Goal: Task Accomplishment & Management: Manage account settings

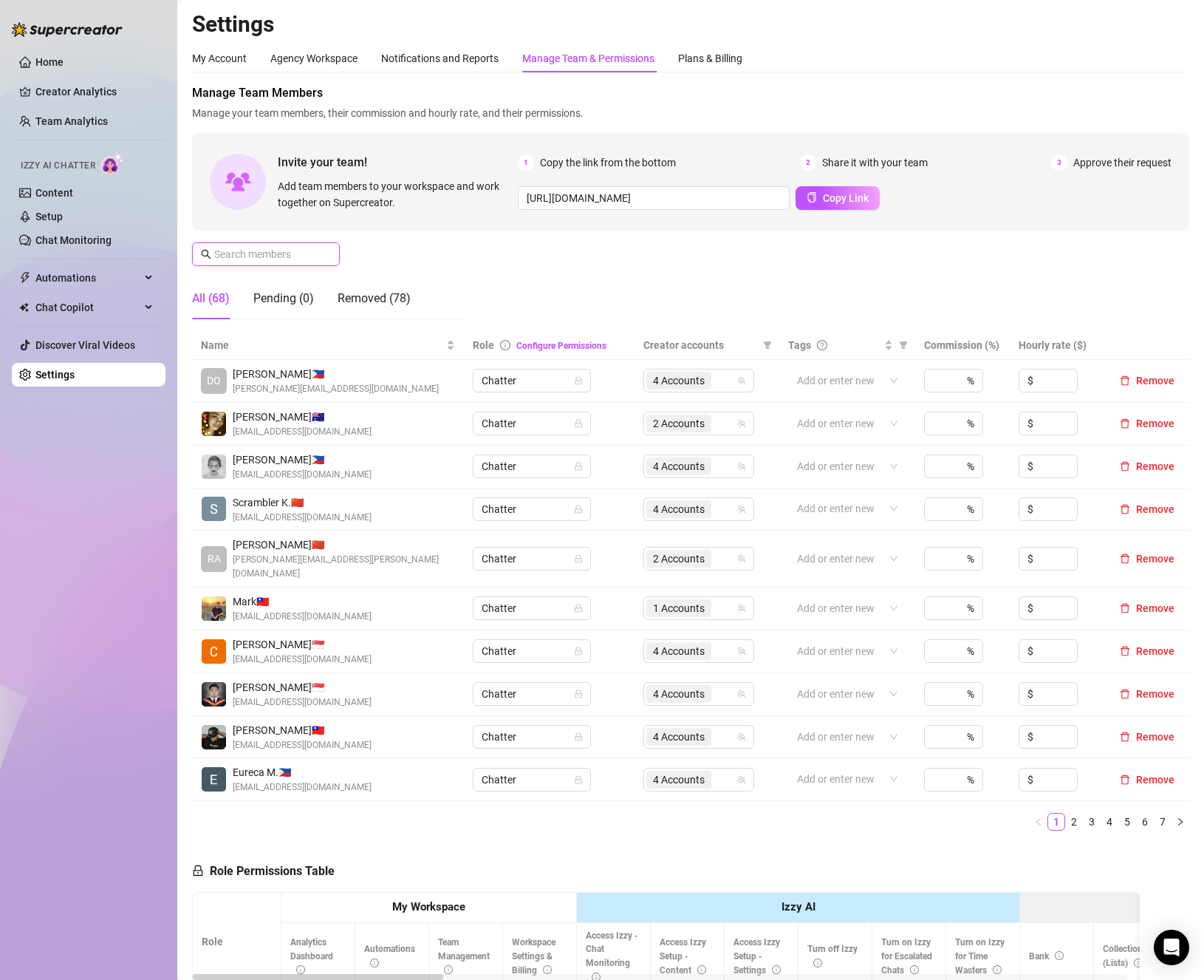
click at [300, 257] on input "text" at bounding box center [266, 253] width 105 height 16
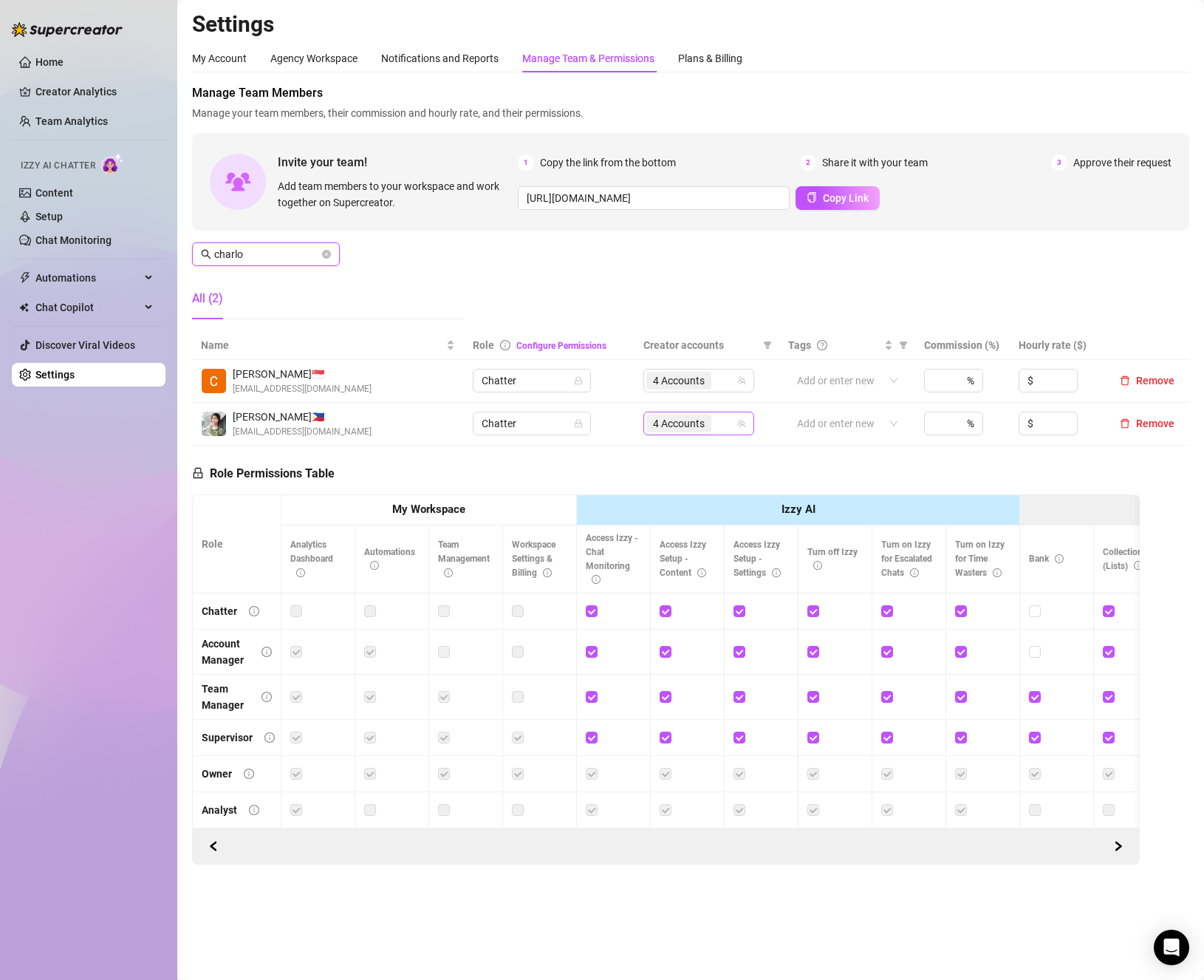
click at [701, 422] on span "4 Accounts" at bounding box center [678, 423] width 52 height 16
type input "charlo"
click at [733, 420] on div "4 Accounts" at bounding box center [691, 423] width 89 height 21
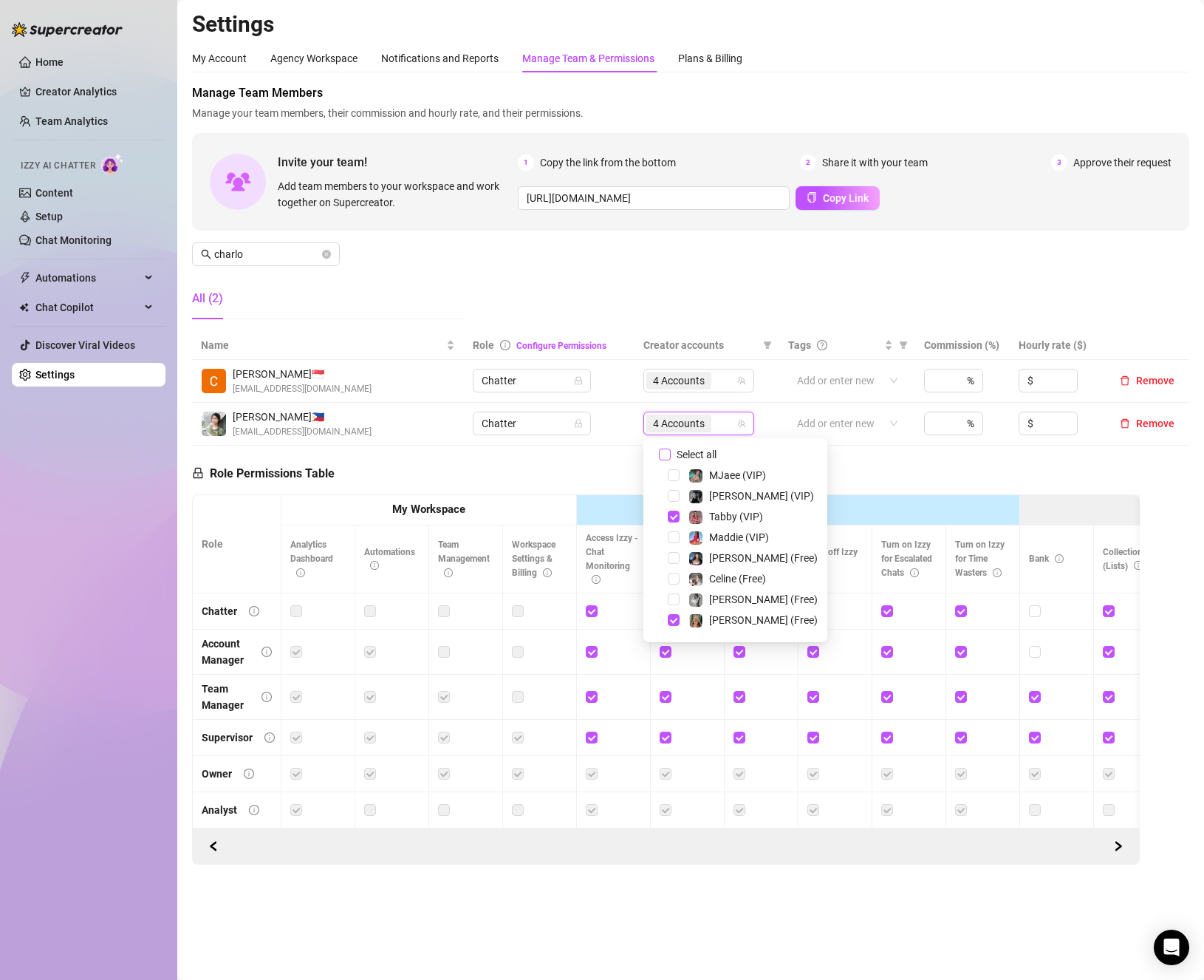
click at [682, 453] on span "Select all" at bounding box center [696, 454] width 52 height 16
click at [671, 453] on input "Select all" at bounding box center [665, 454] width 12 height 12
click at [682, 453] on span "Select all" at bounding box center [696, 454] width 52 height 16
click at [671, 453] on input "Select all" at bounding box center [665, 454] width 12 height 12
checkbox input "false"
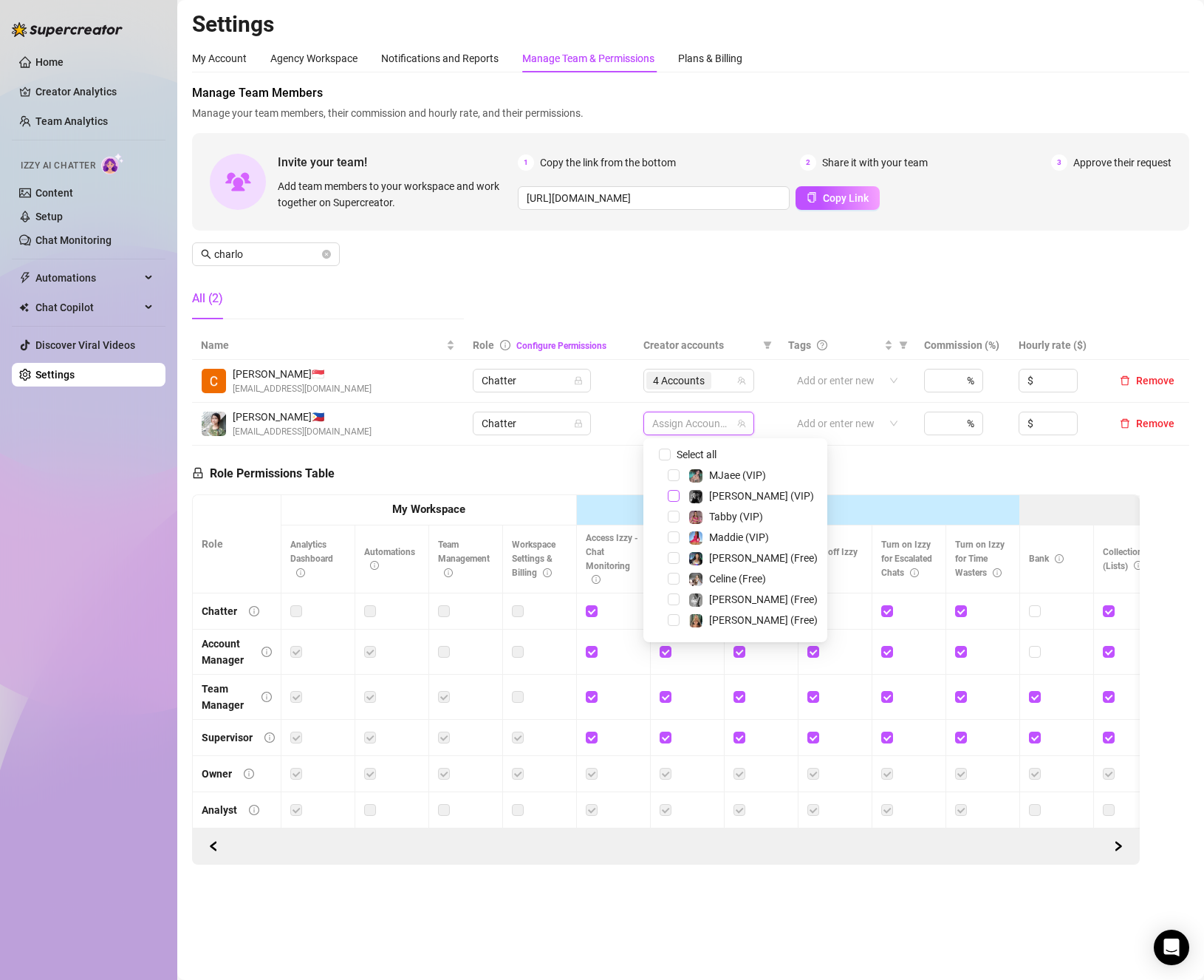
click at [672, 500] on span "Select tree node" at bounding box center [674, 496] width 12 height 12
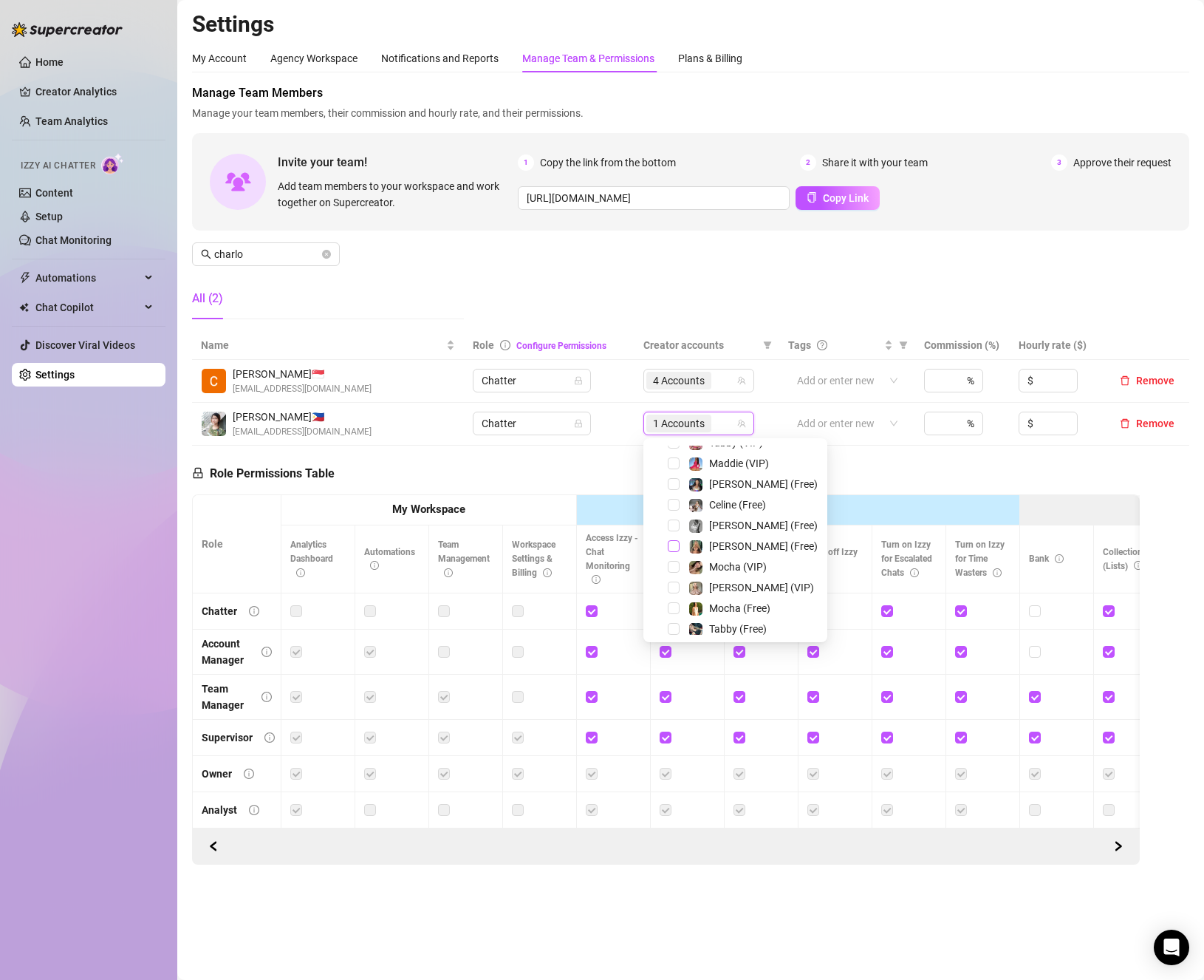
click at [675, 547] on span "Select tree node" at bounding box center [674, 546] width 12 height 12
click at [674, 595] on div "[PERSON_NAME] (VIP)" at bounding box center [736, 587] width 177 height 18
click at [674, 589] on span "Select tree node" at bounding box center [674, 587] width 12 height 12
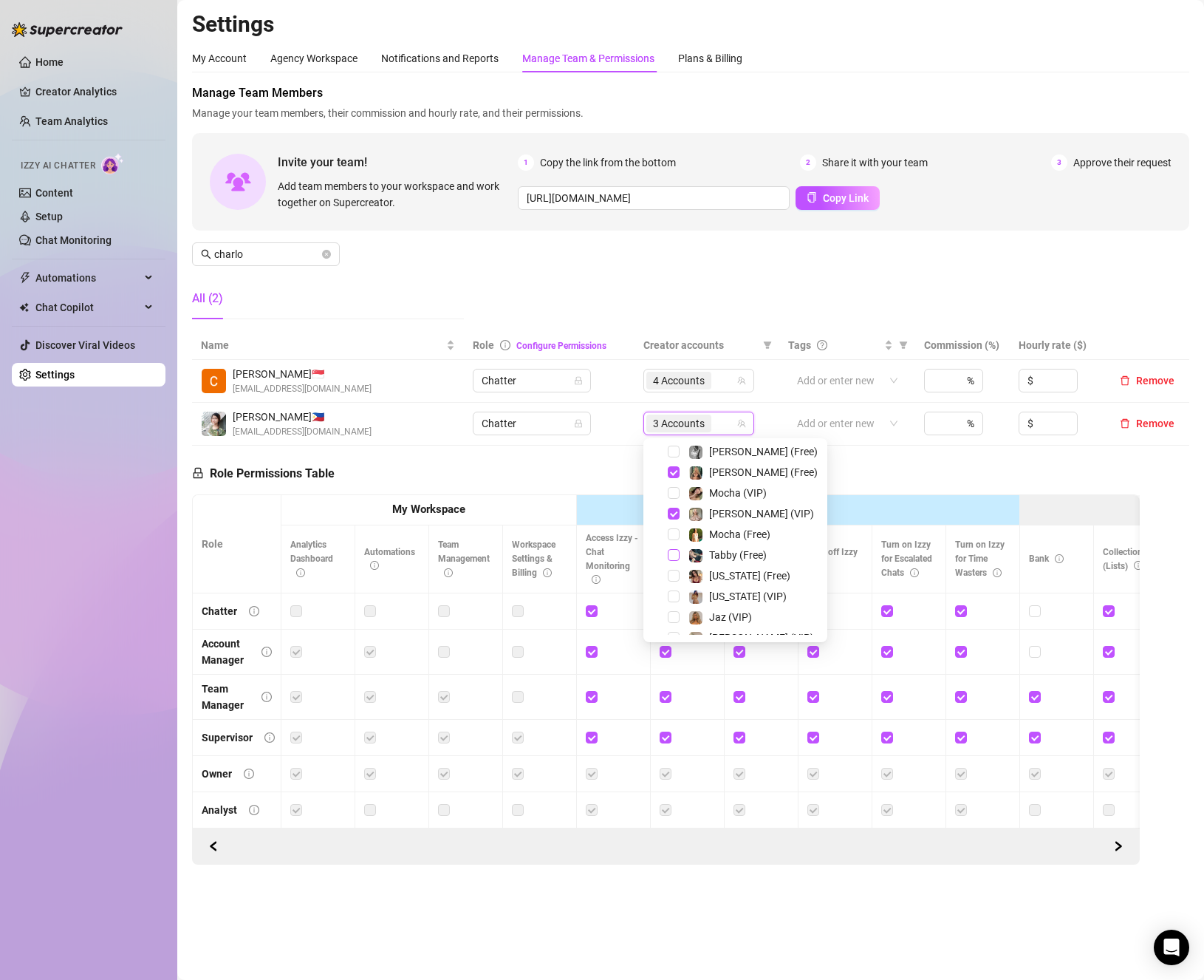
click at [671, 555] on span "Select tree node" at bounding box center [674, 555] width 12 height 12
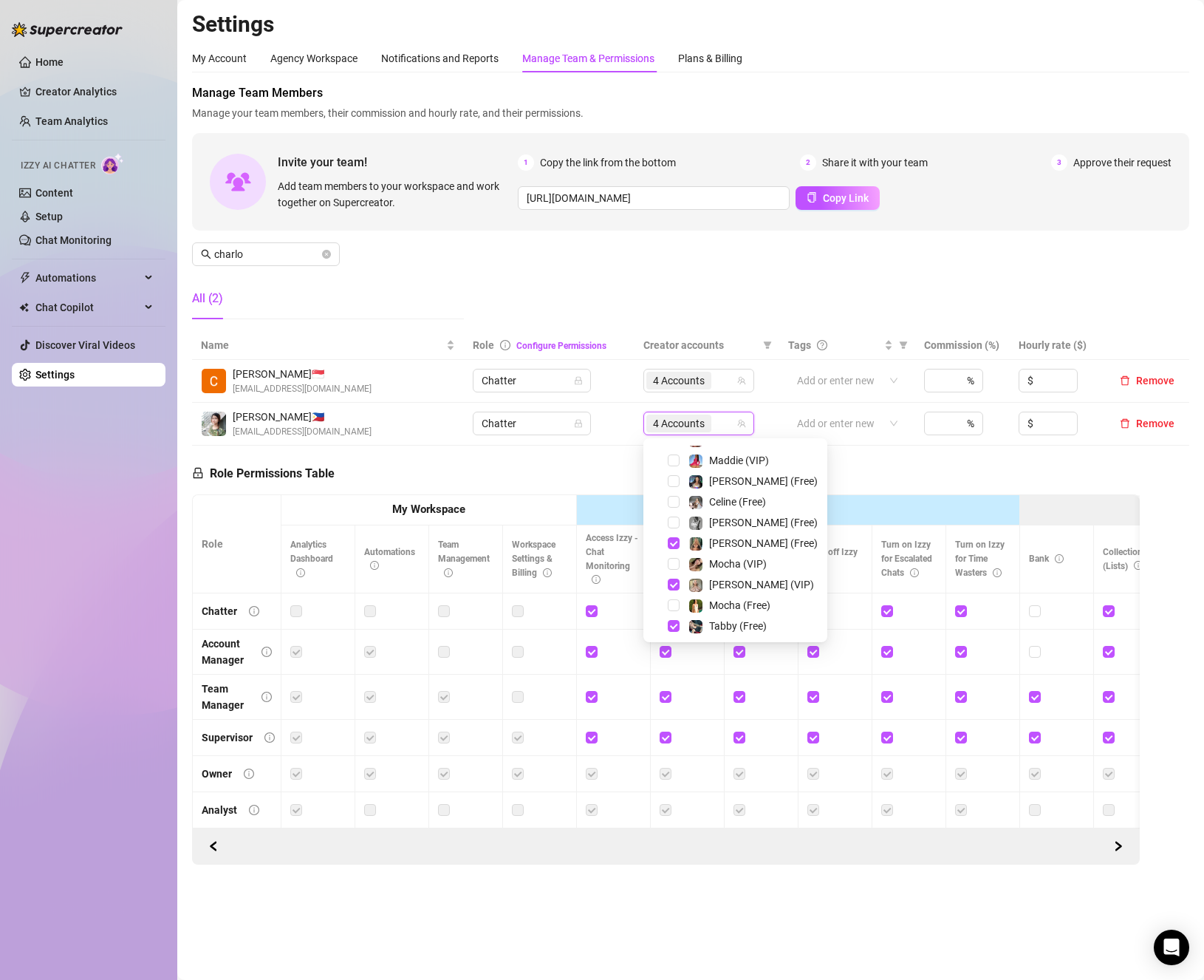
click at [670, 514] on div "[PERSON_NAME] (Free)" at bounding box center [736, 522] width 177 height 18
click at [673, 525] on span "Select tree node" at bounding box center [674, 522] width 12 height 12
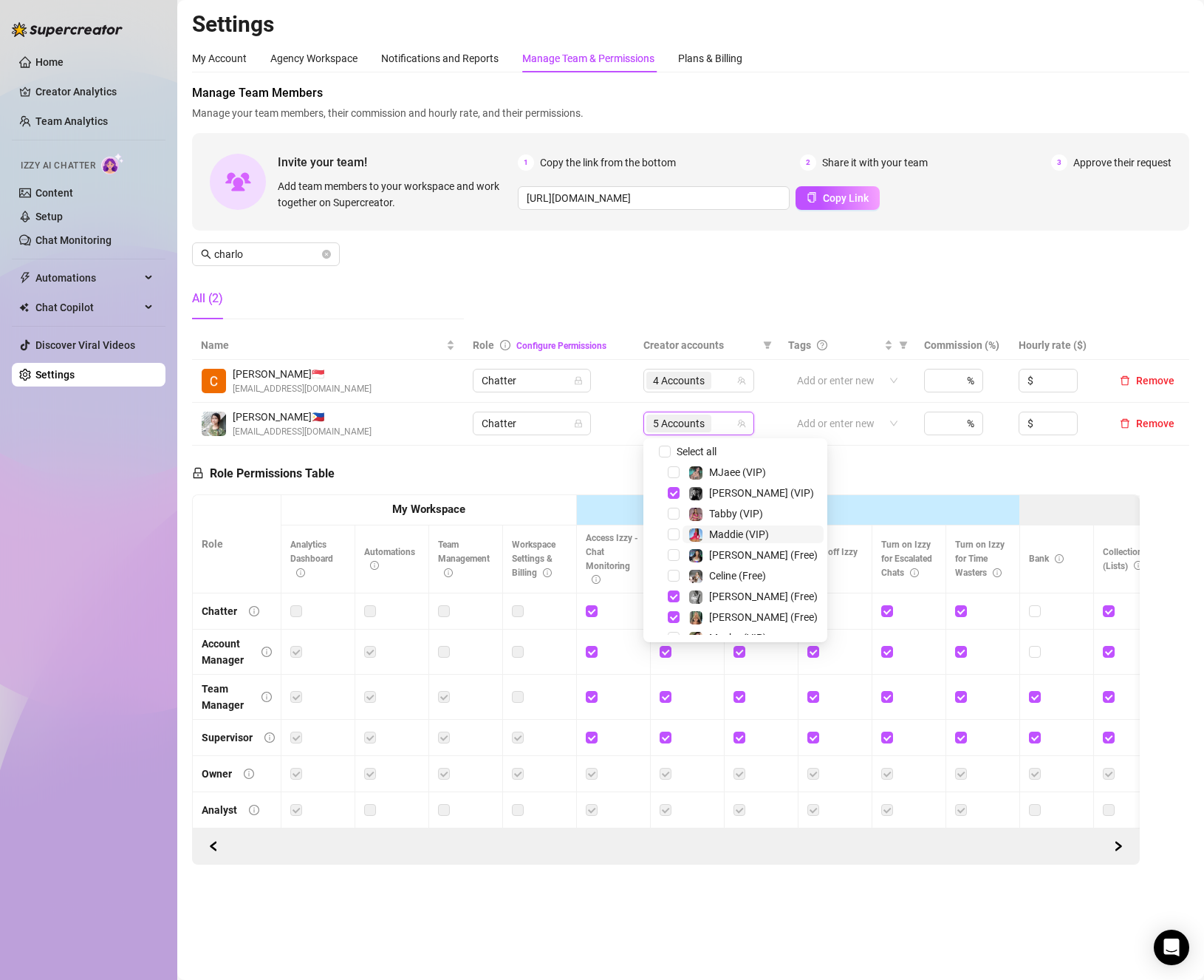
scroll to position [0, 0]
click at [674, 510] on div "Tabby (VIP)" at bounding box center [736, 516] width 177 height 18
click at [675, 519] on span "Select tree node" at bounding box center [674, 516] width 12 height 12
click at [602, 463] on div "Role Permissions Table Role My Workspace Izzy AI OnlyFans Side Menu OnlyFans Ch…" at bounding box center [666, 655] width 948 height 420
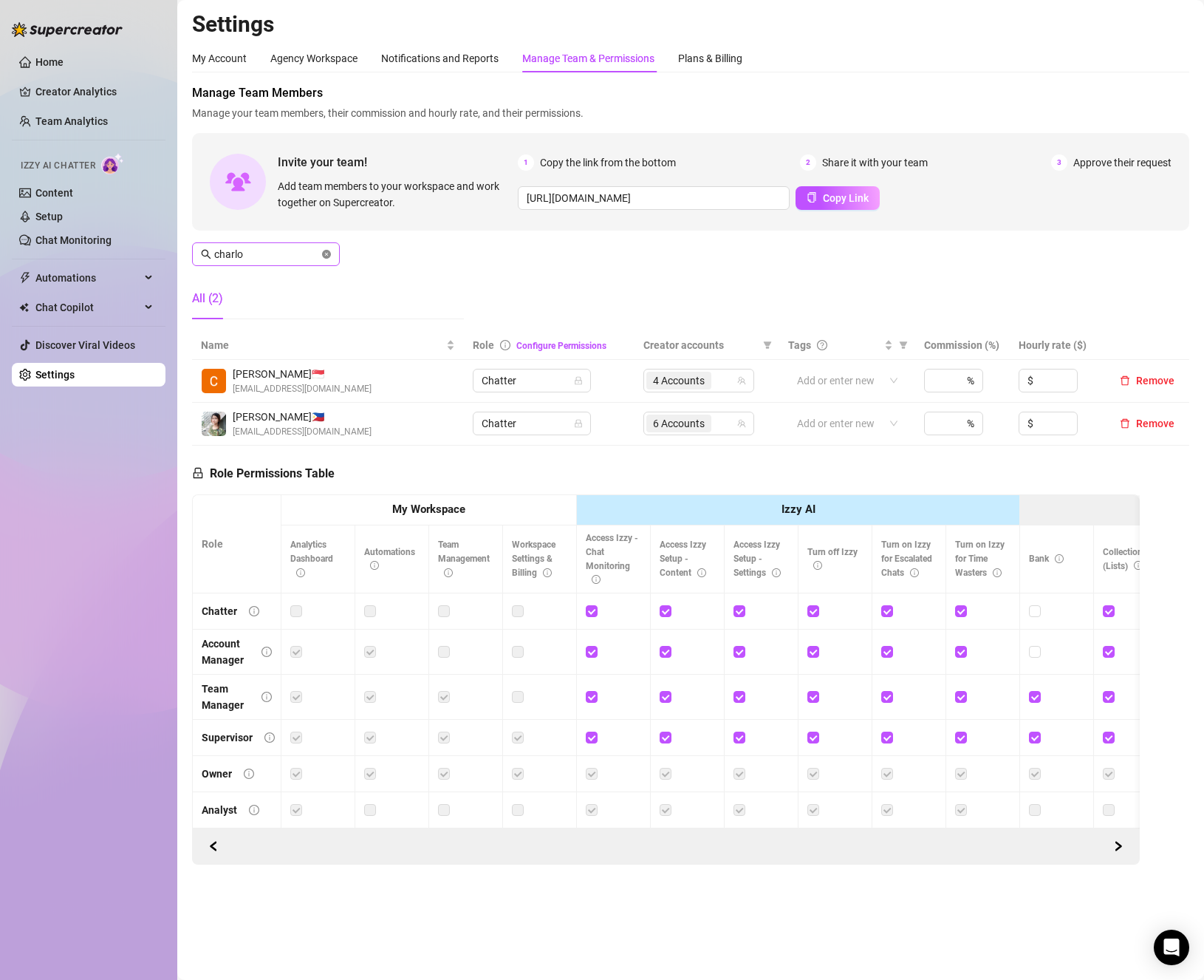
click at [323, 254] on icon "close-circle" at bounding box center [326, 254] width 9 height 9
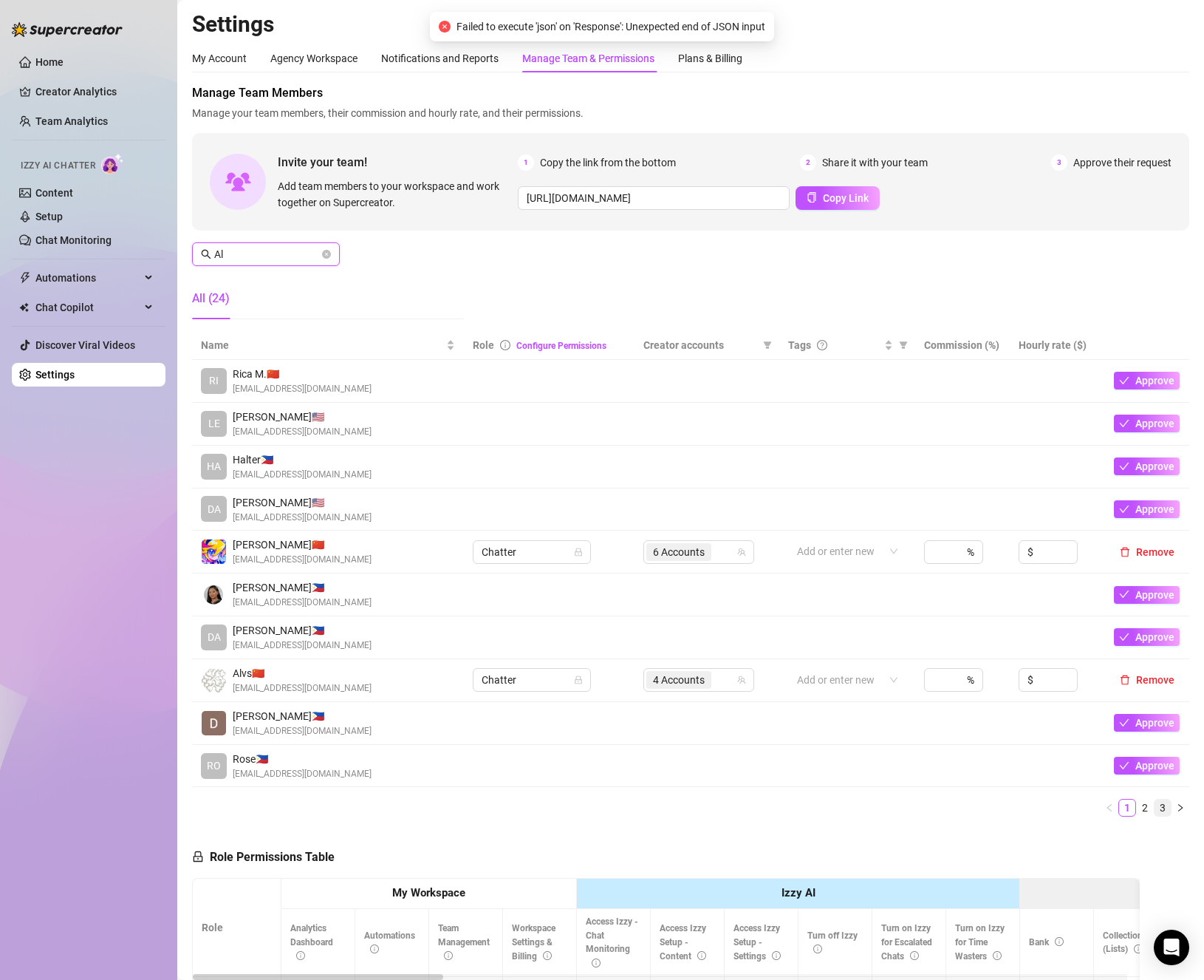
type input "Al"
click at [1155, 811] on link "3" at bounding box center [1163, 807] width 16 height 16
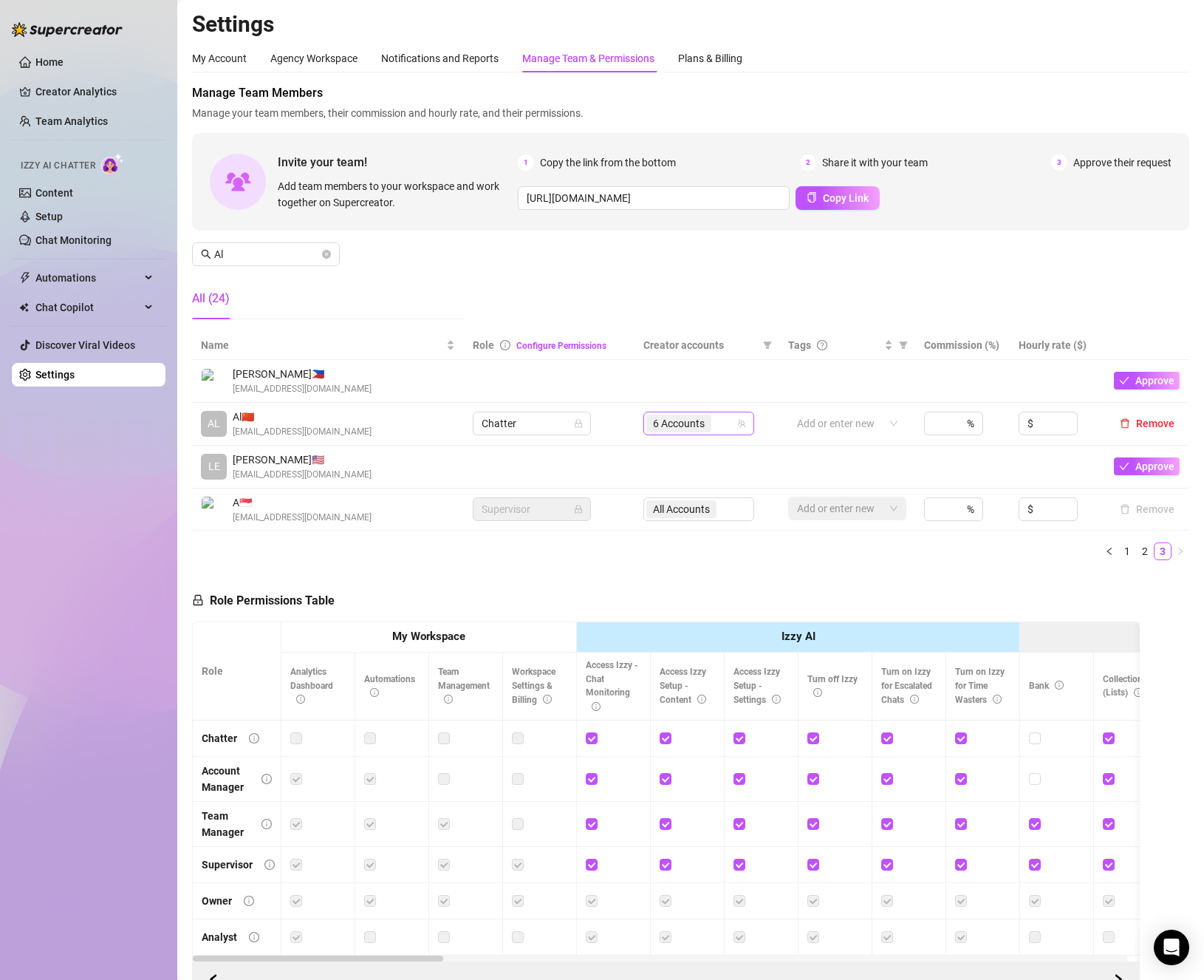
click at [724, 415] on div "6 Accounts" at bounding box center [691, 423] width 89 height 21
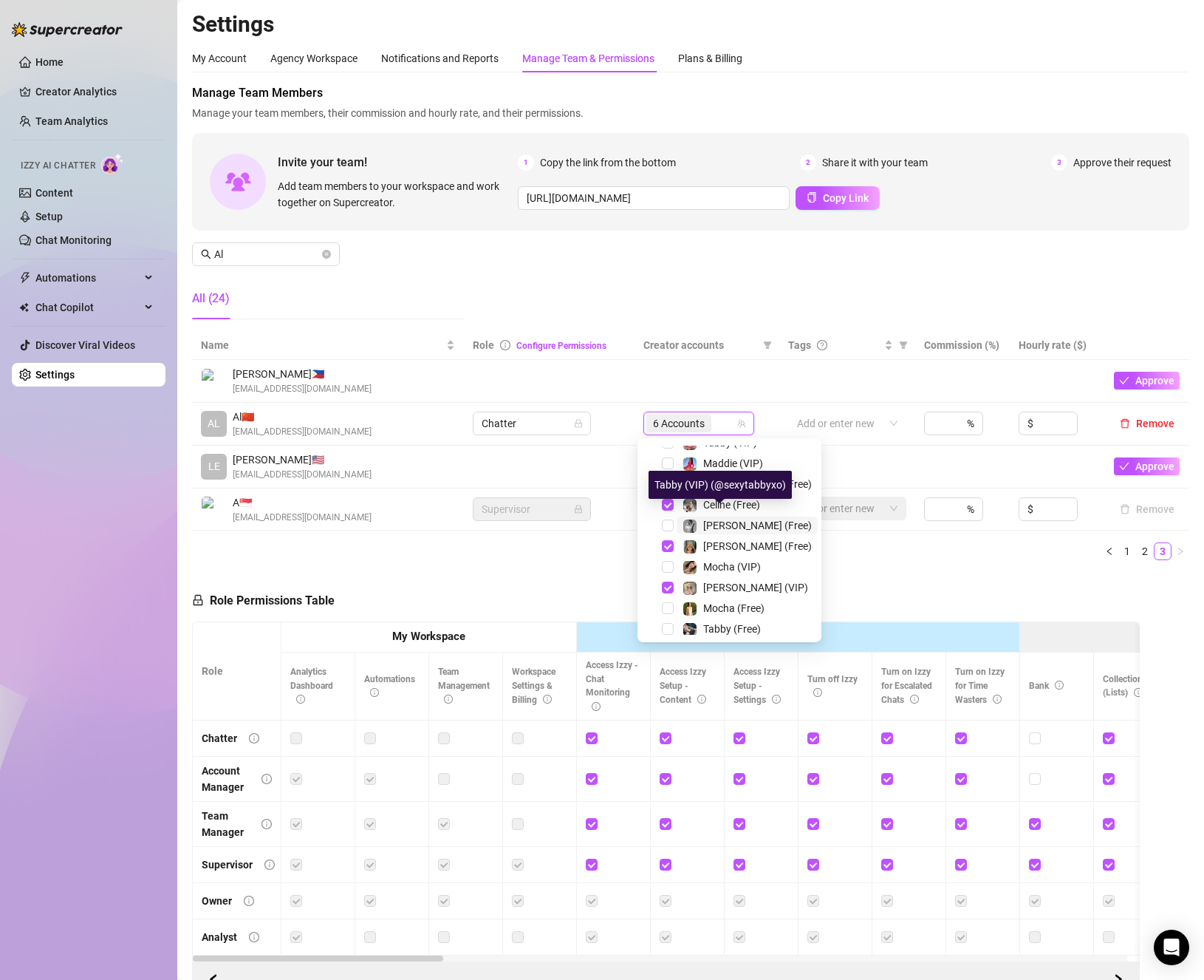
scroll to position [148, 0]
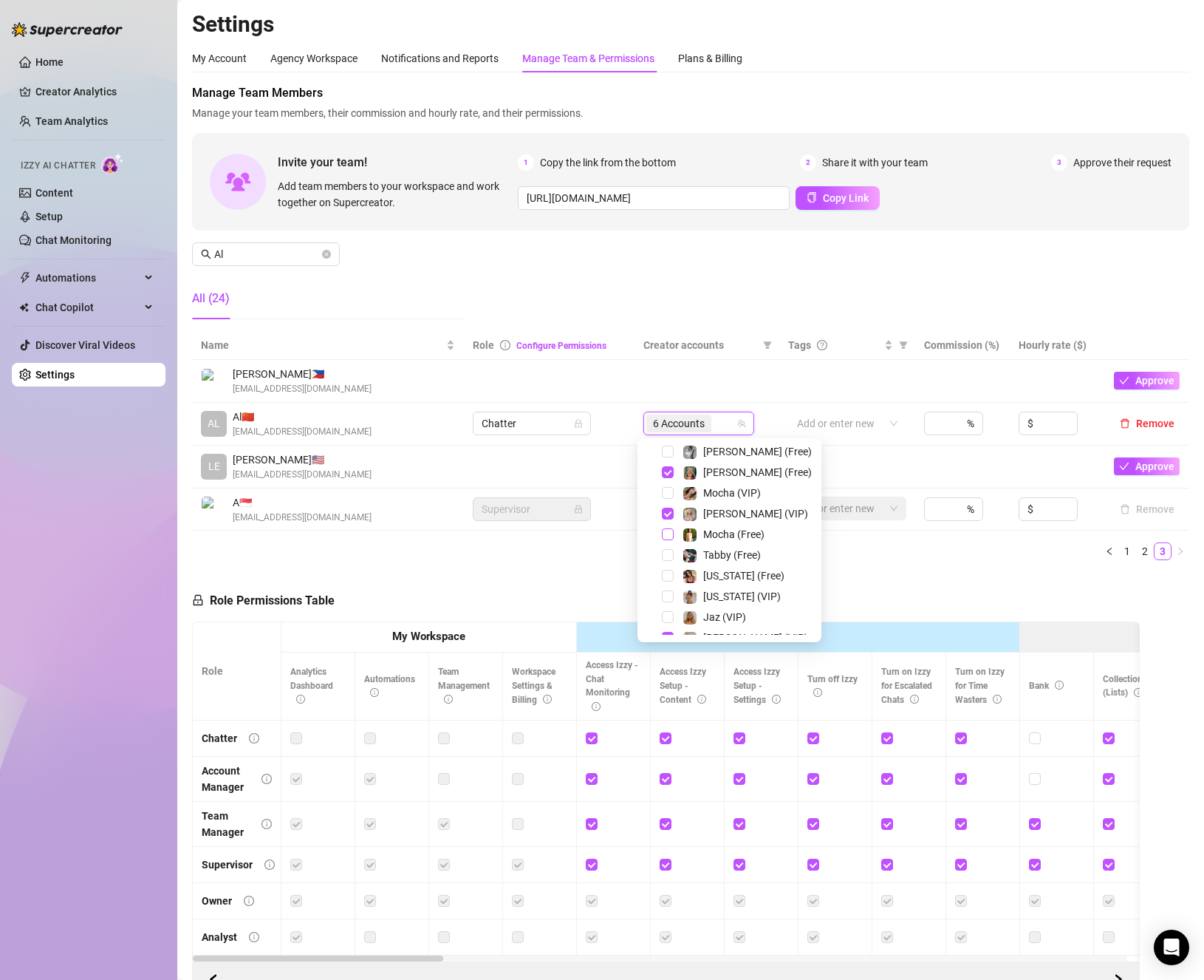
click at [670, 535] on span "Select tree node" at bounding box center [668, 534] width 12 height 12
click at [669, 512] on span "Select tree node" at bounding box center [668, 514] width 12 height 12
click at [667, 472] on span "Select tree node" at bounding box center [668, 472] width 12 height 12
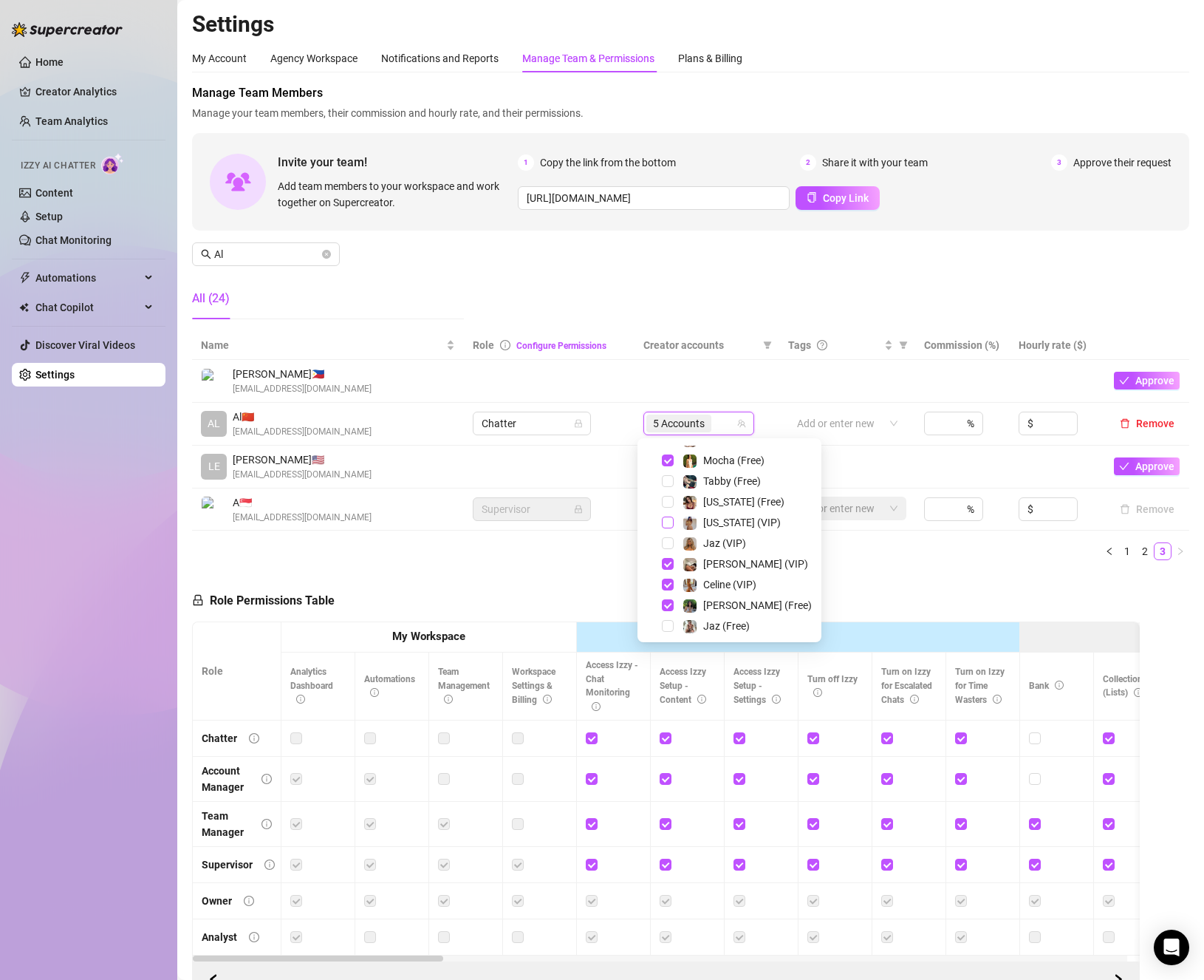
scroll to position [74, 0]
click at [672, 564] on span "Select tree node" at bounding box center [668, 567] width 12 height 12
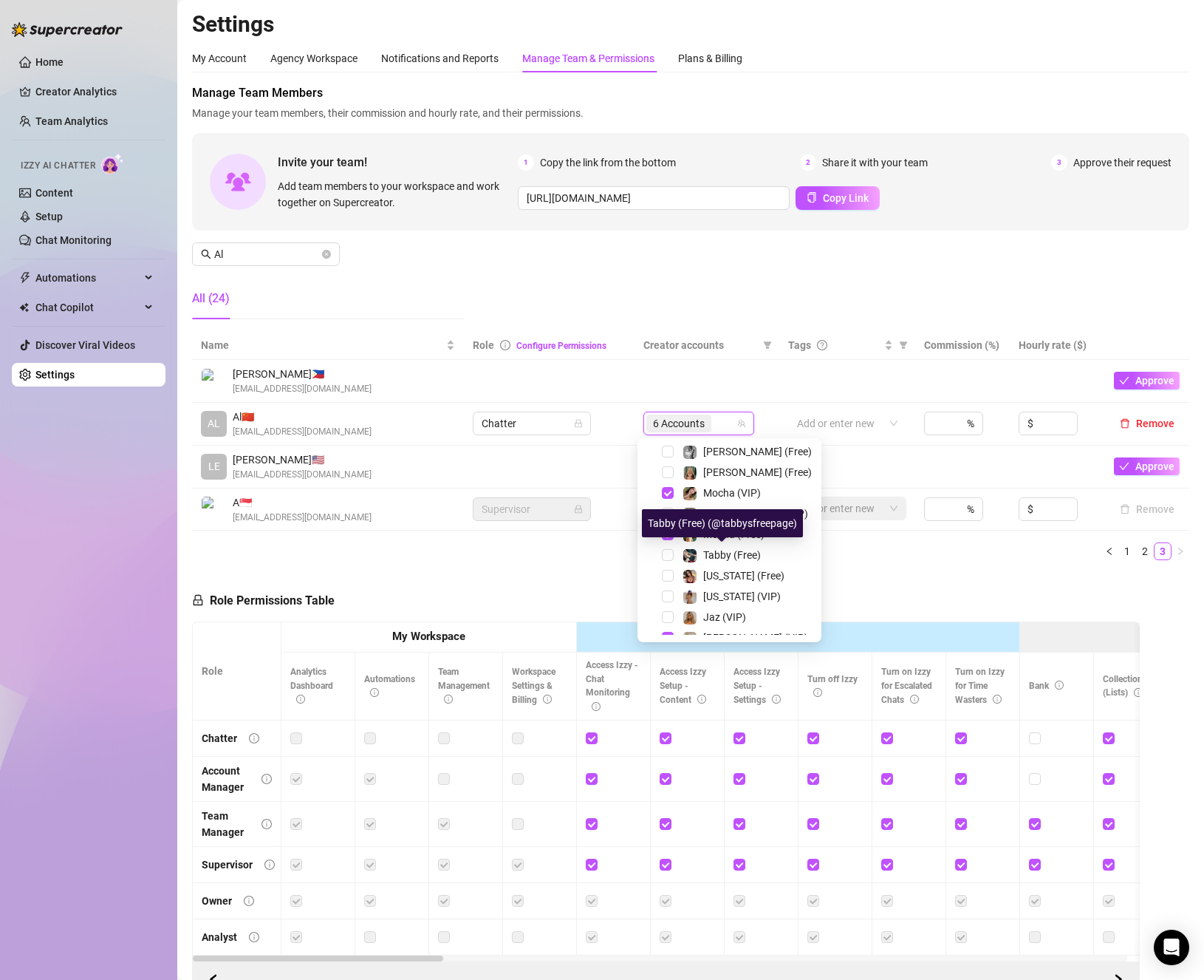
scroll to position [225, 0]
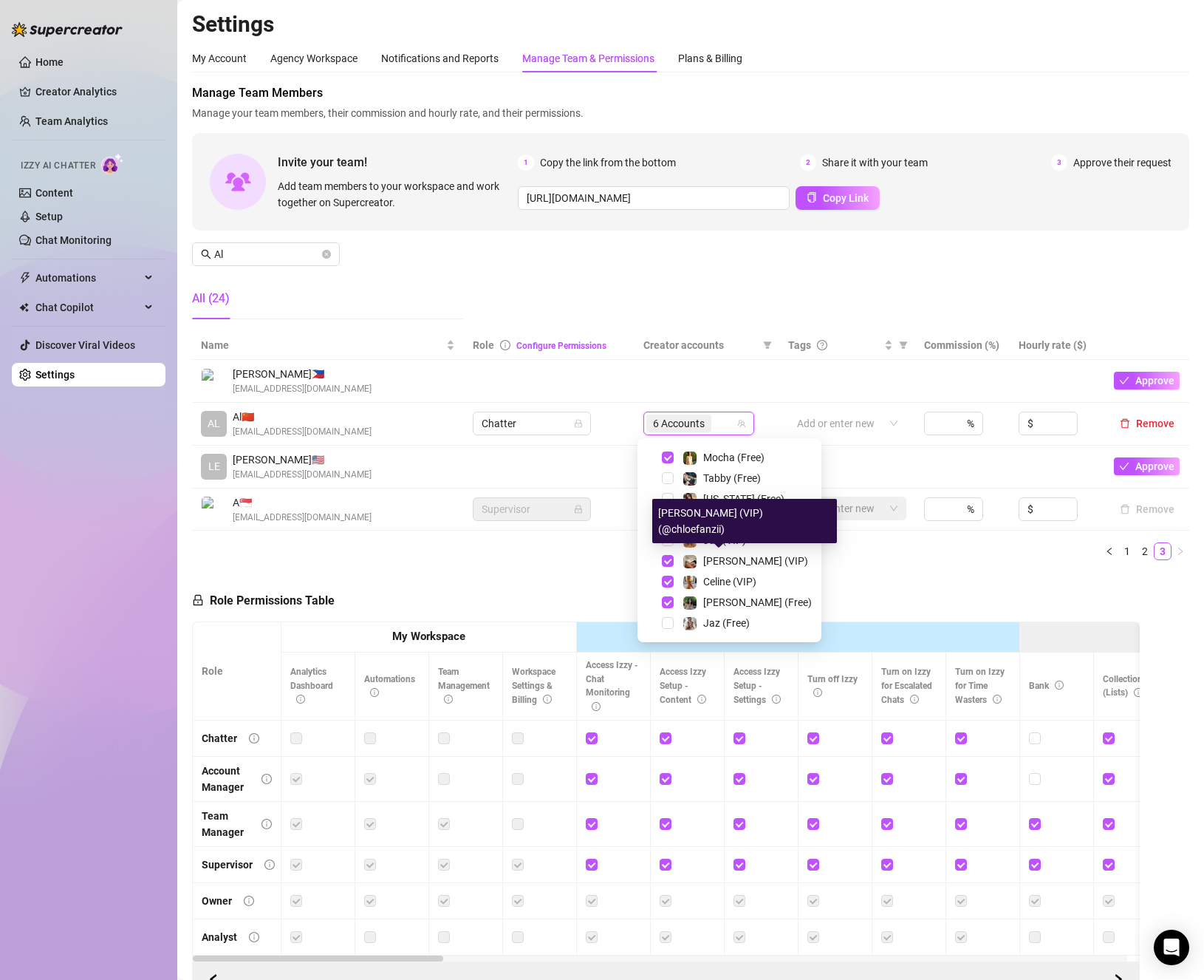
click at [976, 574] on div "Role Permissions Table Role My Workspace Izzy AI OnlyFans Side Menu OnlyFans Ch…" at bounding box center [666, 785] width 948 height 426
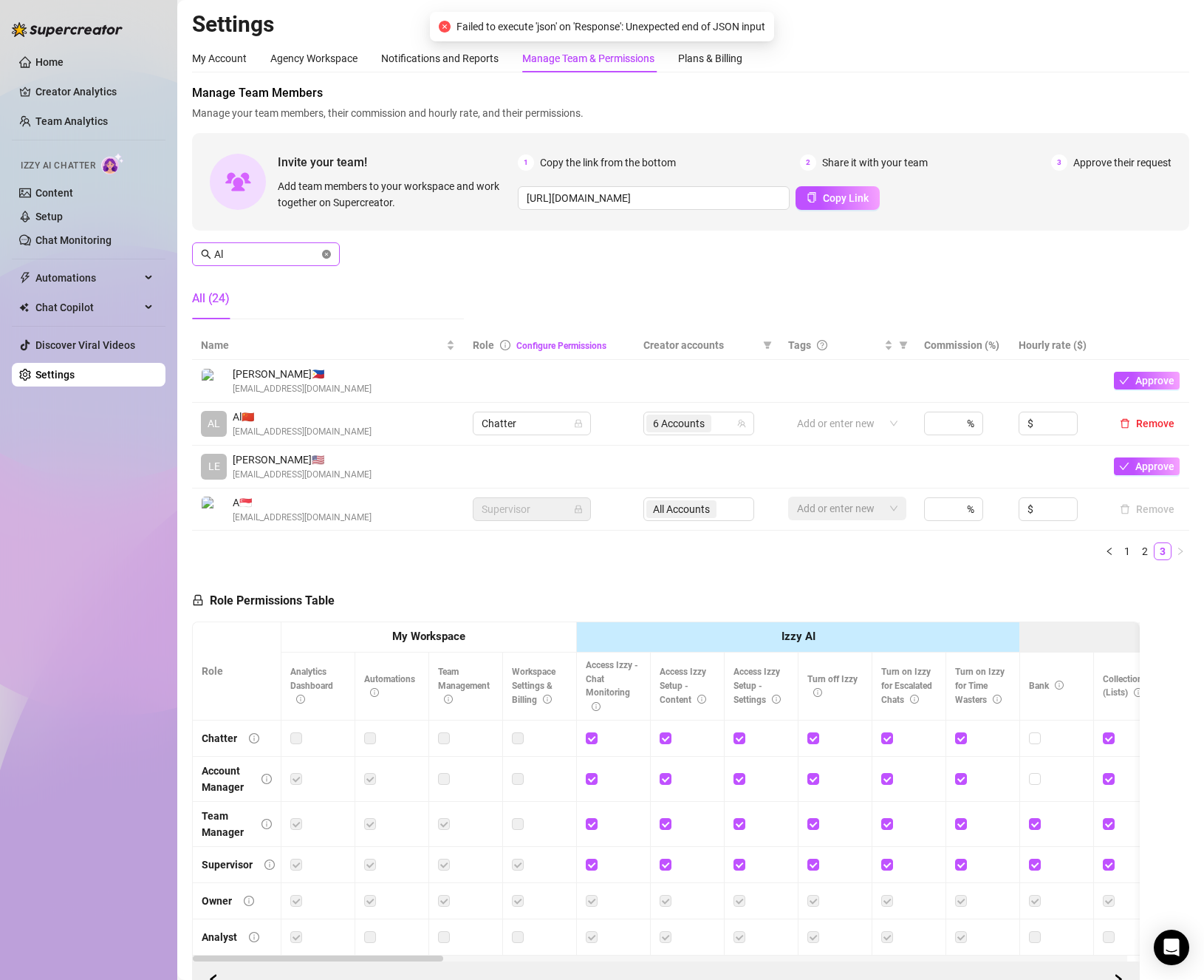
click at [326, 255] on icon "close-circle" at bounding box center [326, 254] width 9 height 9
